Goal: Task Accomplishment & Management: Manage account settings

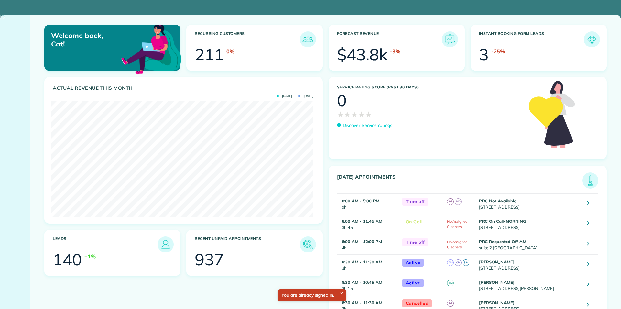
scroll to position [116, 262]
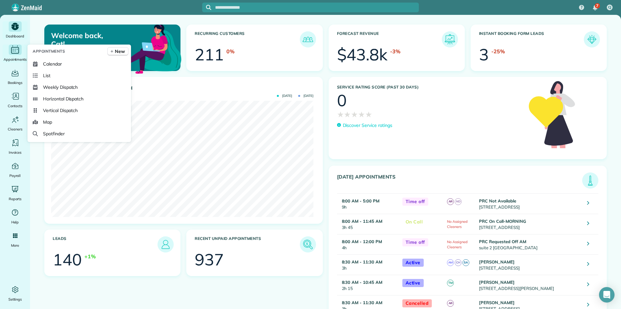
click at [13, 51] on icon "Main" at bounding box center [15, 50] width 10 height 10
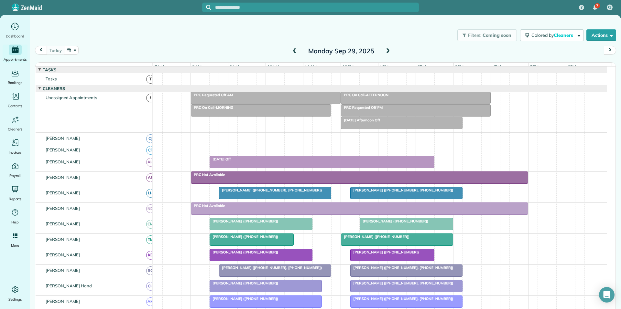
click at [386, 49] on span at bounding box center [387, 51] width 7 height 6
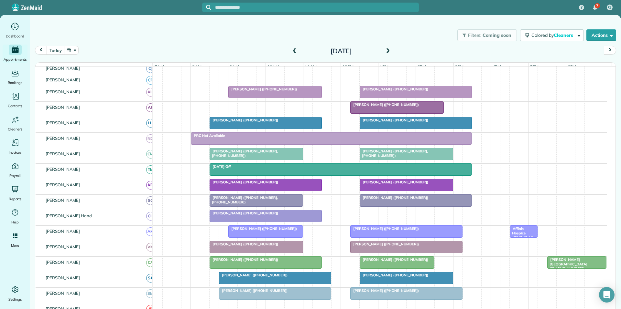
scroll to position [97, 0]
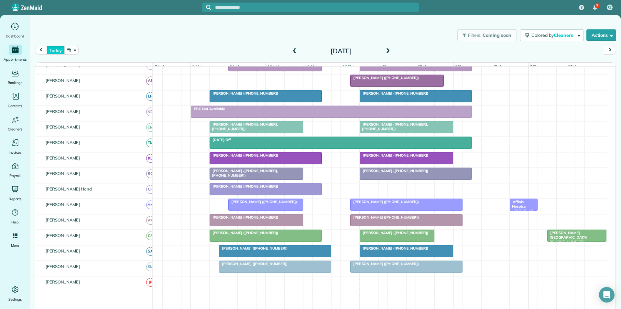
click at [58, 47] on button "today" at bounding box center [56, 50] width 18 height 9
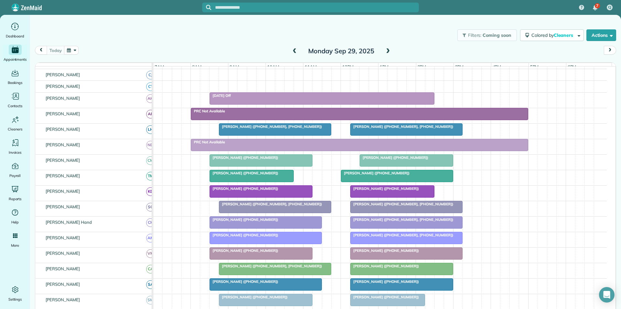
scroll to position [96, 0]
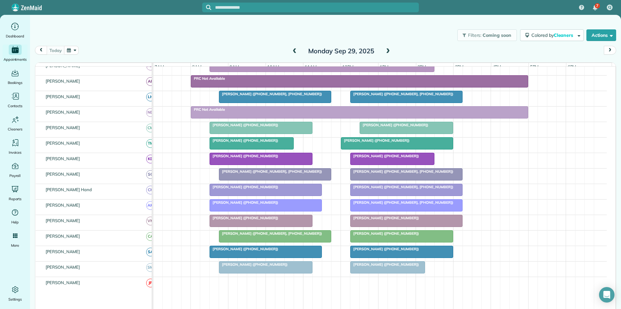
click at [390, 205] on span "Sally Chapman (+14042183464, +14043094106)" at bounding box center [401, 202] width 103 height 5
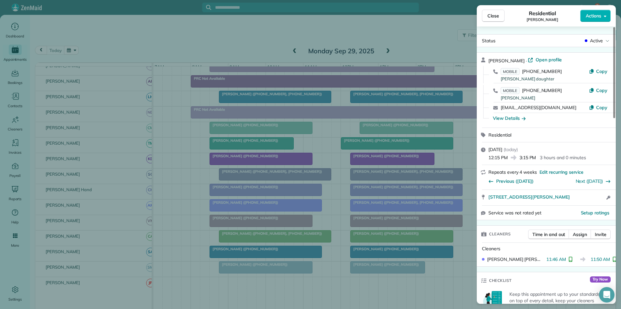
click at [495, 18] on span "Close" at bounding box center [493, 16] width 12 height 6
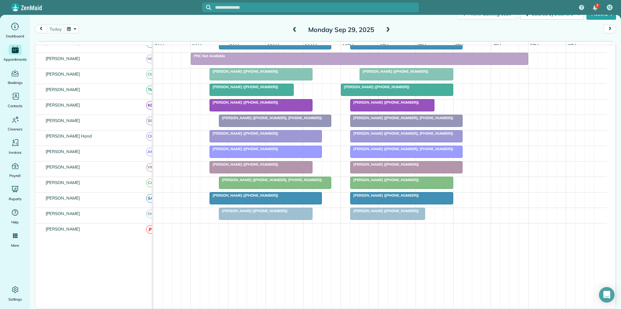
scroll to position [96, 0]
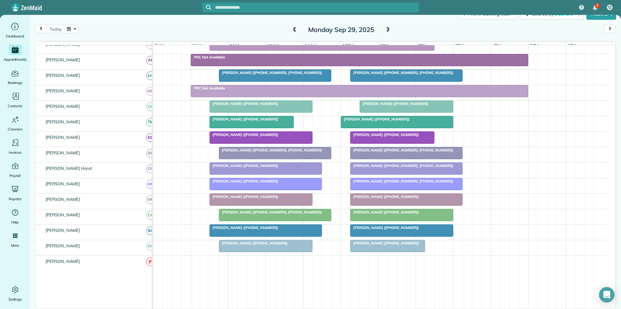
click at [394, 206] on div at bounding box center [406, 200] width 112 height 12
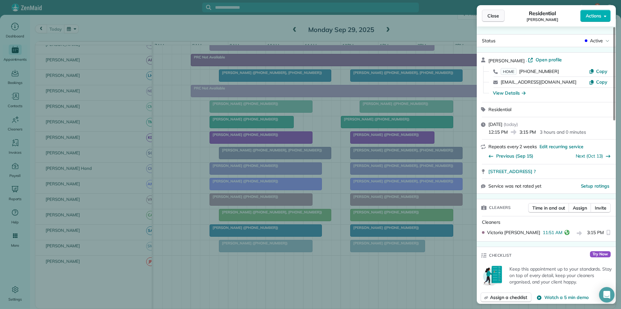
click at [491, 18] on span "Close" at bounding box center [493, 16] width 12 height 6
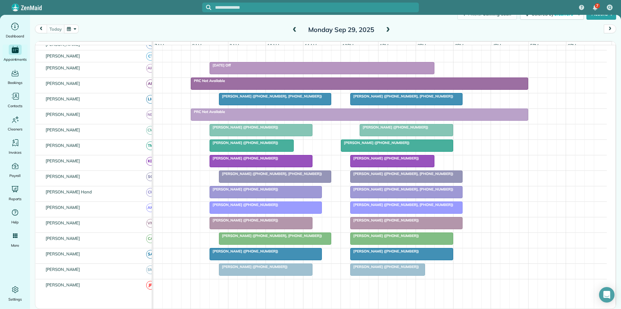
scroll to position [64, 0]
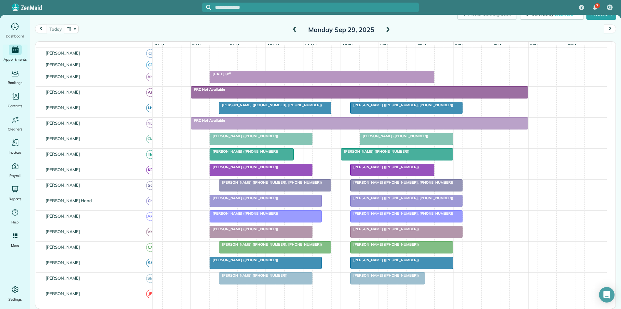
click at [379, 232] on span "Mary Bouyer (+16788845537)" at bounding box center [384, 229] width 69 height 5
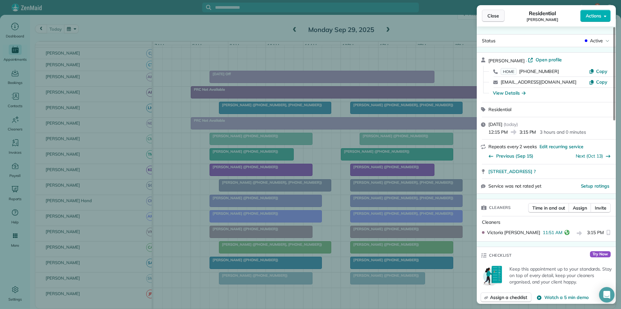
click at [497, 16] on span "Close" at bounding box center [493, 16] width 12 height 6
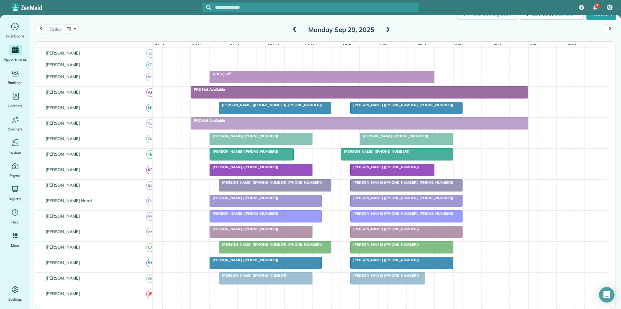
click at [420, 26] on div "today Monday Sep 29, 2025" at bounding box center [325, 31] width 581 height 12
click at [381, 216] on span "Sally Chapman (+14042183464, +14043094106)" at bounding box center [401, 213] width 103 height 5
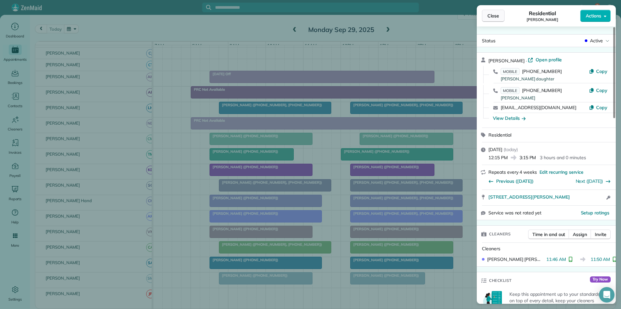
click at [497, 17] on span "Close" at bounding box center [493, 16] width 12 height 6
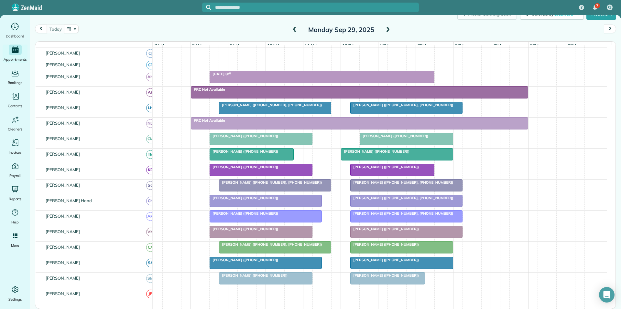
click at [382, 222] on div at bounding box center [406, 217] width 112 height 12
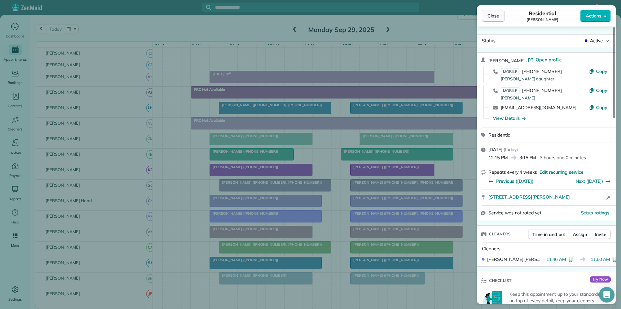
click at [494, 15] on span "Close" at bounding box center [493, 16] width 12 height 6
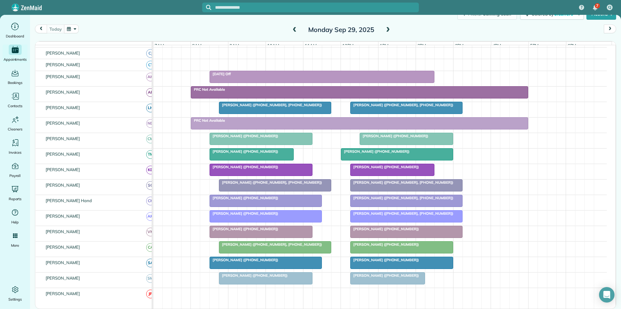
click at [422, 28] on div "today Monday Sep 29, 2025" at bounding box center [325, 31] width 581 height 12
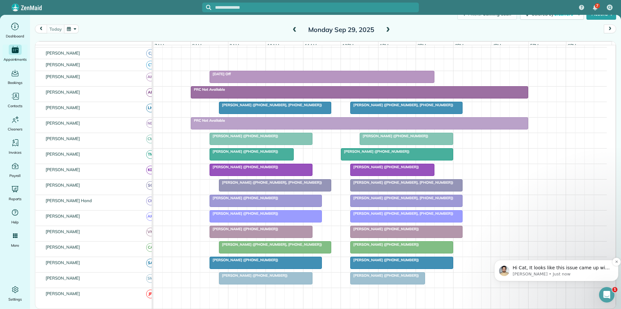
click at [568, 275] on p "Edgar • Just now" at bounding box center [561, 275] width 98 height 6
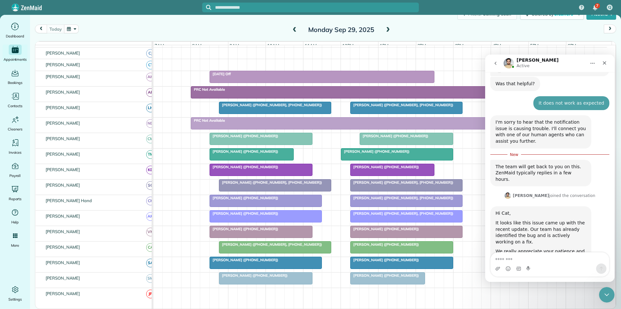
scroll to position [313, 0]
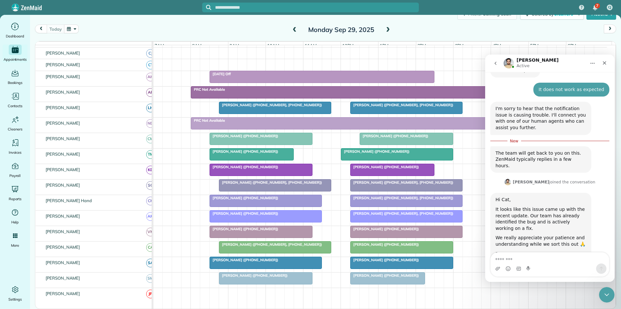
click at [518, 260] on textarea "Message…" at bounding box center [549, 258] width 118 height 11
type textarea "**********"
click at [602, 268] on icon "Send a message…" at bounding box center [600, 268] width 5 height 5
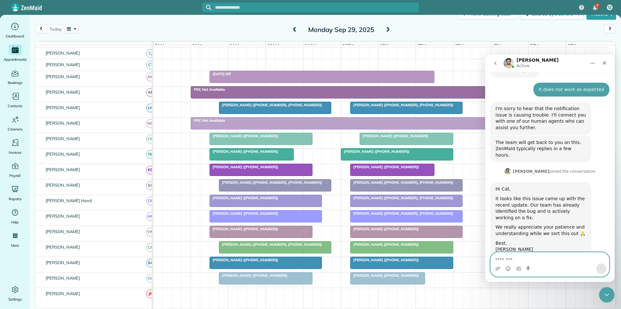
scroll to position [322, 0]
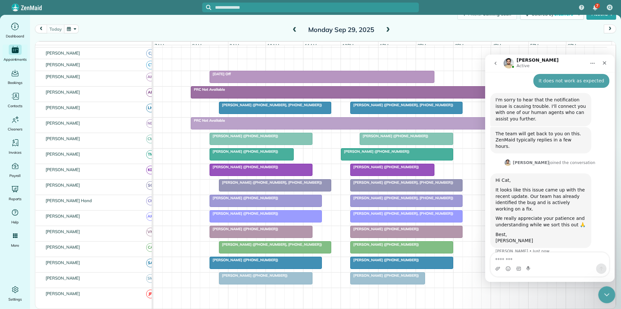
drag, startPoint x: 606, startPoint y: 292, endPoint x: 599, endPoint y: 292, distance: 6.8
click at [606, 292] on icon "Close Intercom Messenger" at bounding box center [606, 294] width 8 height 8
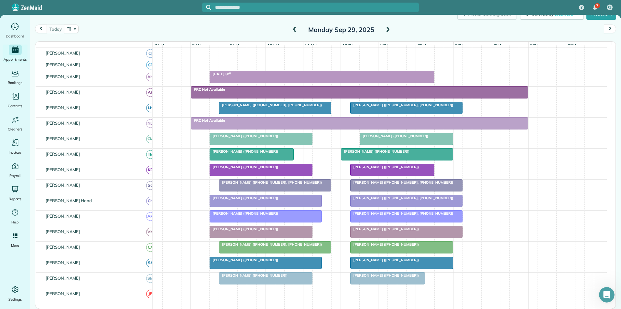
click at [405, 221] on div at bounding box center [406, 217] width 112 height 12
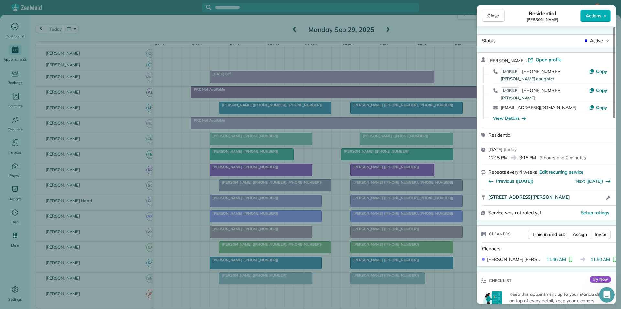
click at [510, 195] on span "295 Covington Cove Senoia GA 30276" at bounding box center [528, 197] width 81 height 6
click at [551, 234] on span "Time in and out" at bounding box center [548, 235] width 33 height 6
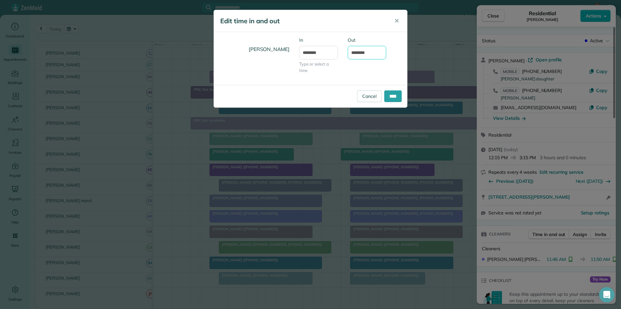
click at [365, 53] on input "********" at bounding box center [367, 53] width 39 height 14
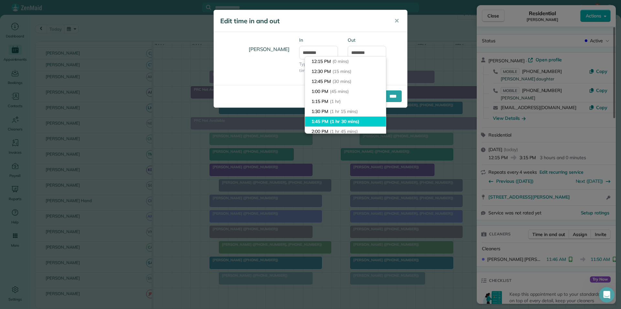
type input "*******"
click at [324, 119] on body "7 CJ Dashboard Appointments Bookings Contacts Cleaners Invoices Payroll Reports…" at bounding box center [310, 154] width 621 height 309
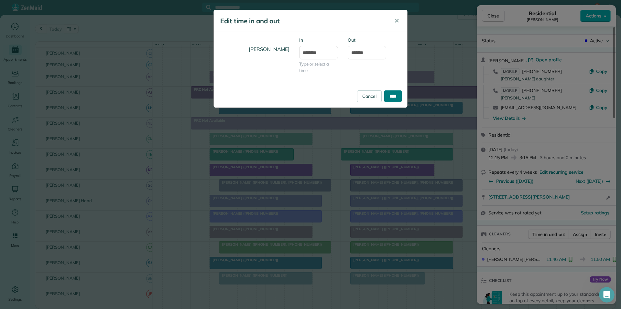
click at [389, 96] on input "****" at bounding box center [392, 97] width 17 height 12
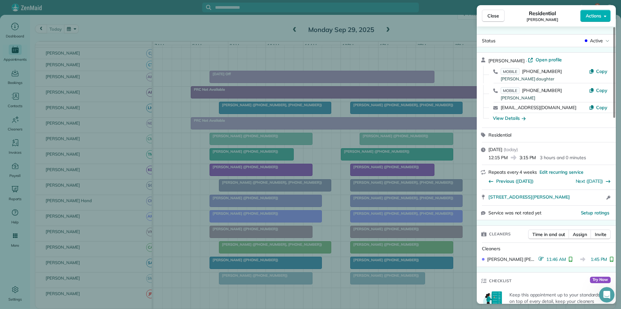
click at [498, 15] on span "Close" at bounding box center [493, 16] width 12 height 6
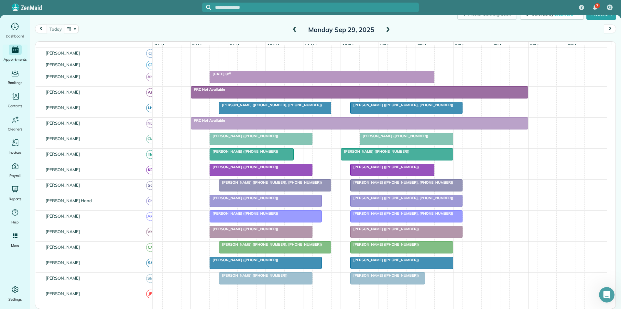
click at [386, 27] on span at bounding box center [387, 30] width 7 height 6
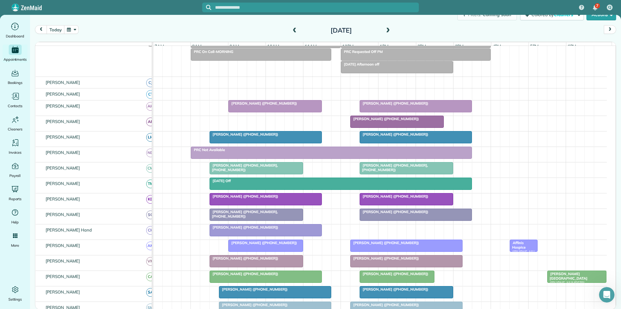
scroll to position [64, 0]
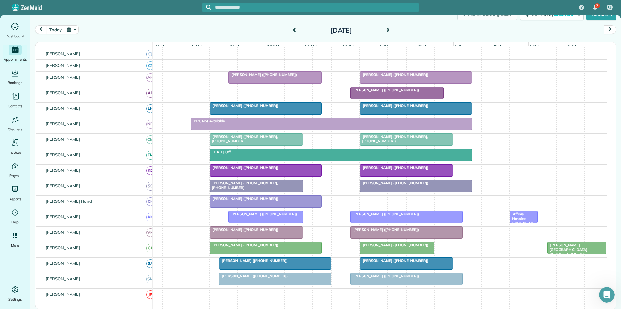
click at [387, 29] on span at bounding box center [387, 31] width 7 height 6
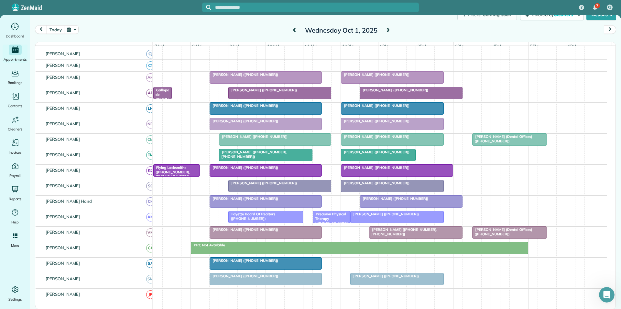
click at [220, 26] on div "today Wednesday Oct 1, 2025" at bounding box center [325, 31] width 581 height 12
click at [58, 30] on button "today" at bounding box center [56, 29] width 18 height 9
